Goal: Task Accomplishment & Management: Manage account settings

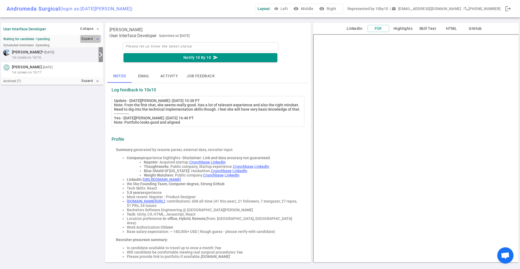
click at [83, 39] on button "Expand expand_more" at bounding box center [90, 39] width 21 height 8
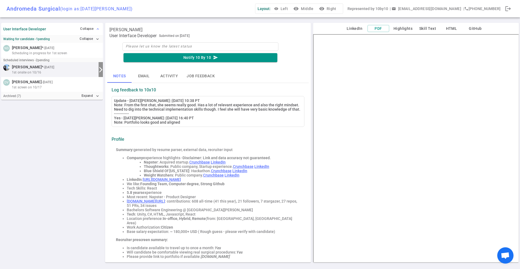
click at [83, 28] on button "Collapse expand_less" at bounding box center [90, 29] width 22 height 8
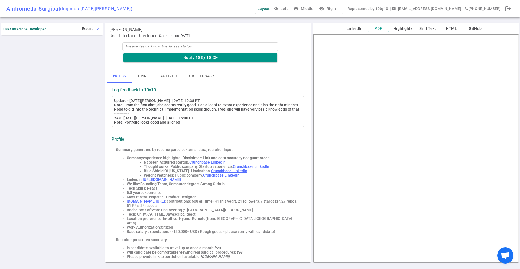
click at [83, 29] on button "Expand expand_more" at bounding box center [91, 29] width 20 height 8
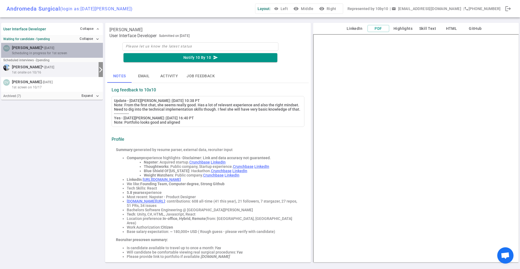
click at [28, 46] on span "[PERSON_NAME]" at bounding box center [27, 48] width 30 height 6
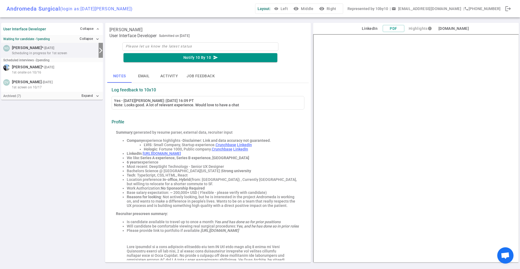
click at [234, 9] on div "Andromeda Surgical (login as: [DATE][PERSON_NAME] ) Layout: visibility Left vis…" at bounding box center [260, 8] width 520 height 17
